Goal: Find specific page/section: Find specific page/section

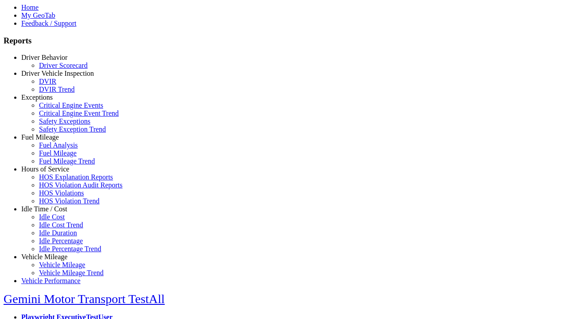
click at [51, 61] on link "Driver Behavior" at bounding box center [44, 58] width 46 height 8
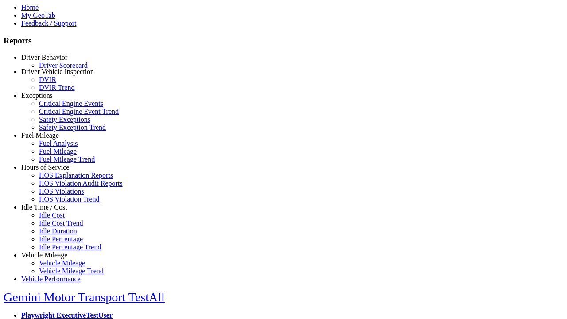
scroll to position [2, 0]
click at [58, 67] on link "Driver Scorecard" at bounding box center [63, 64] width 49 height 8
